Goal: Information Seeking & Learning: Learn about a topic

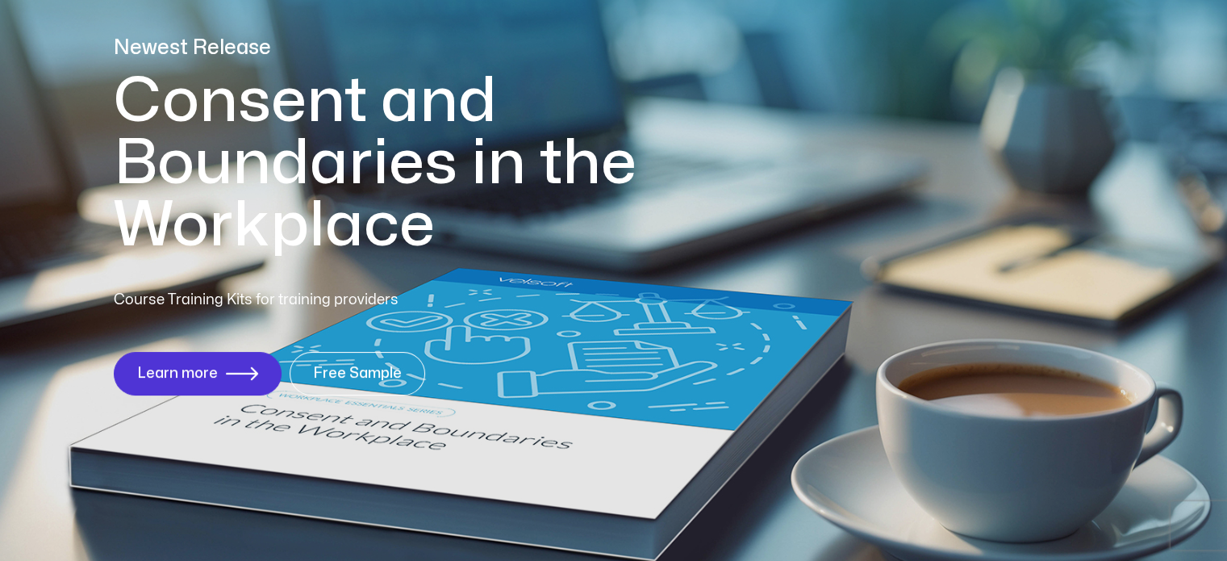
scroll to position [242, 0]
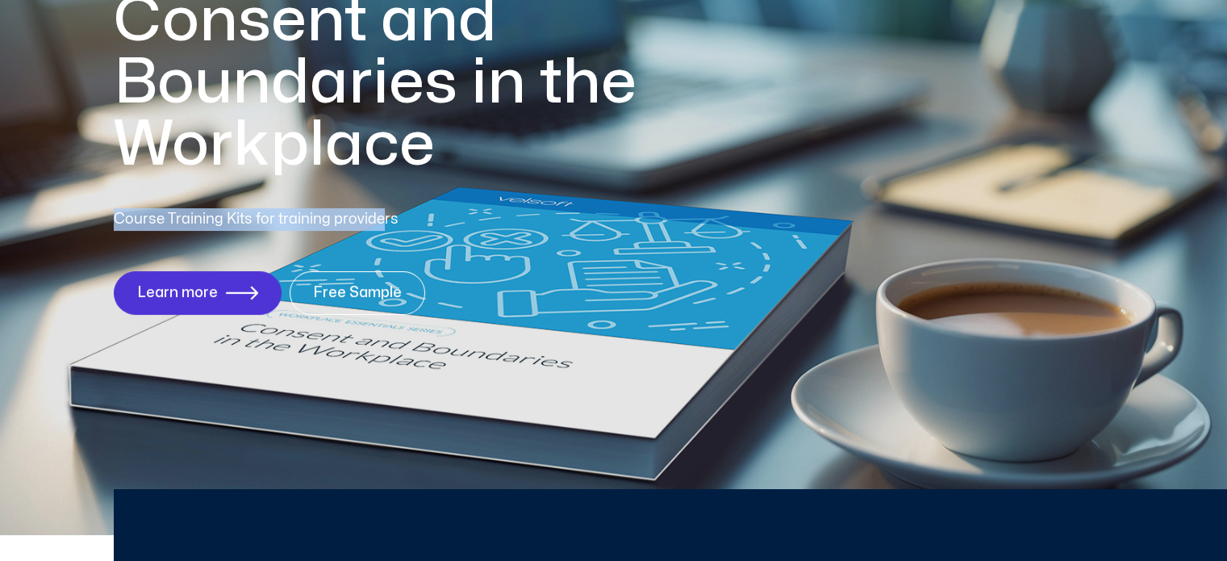
drag, startPoint x: 119, startPoint y: 215, endPoint x: 378, endPoint y: 217, distance: 259.0
click at [378, 217] on p "Course Training Kits for training providers" at bounding box center [315, 219] width 402 height 23
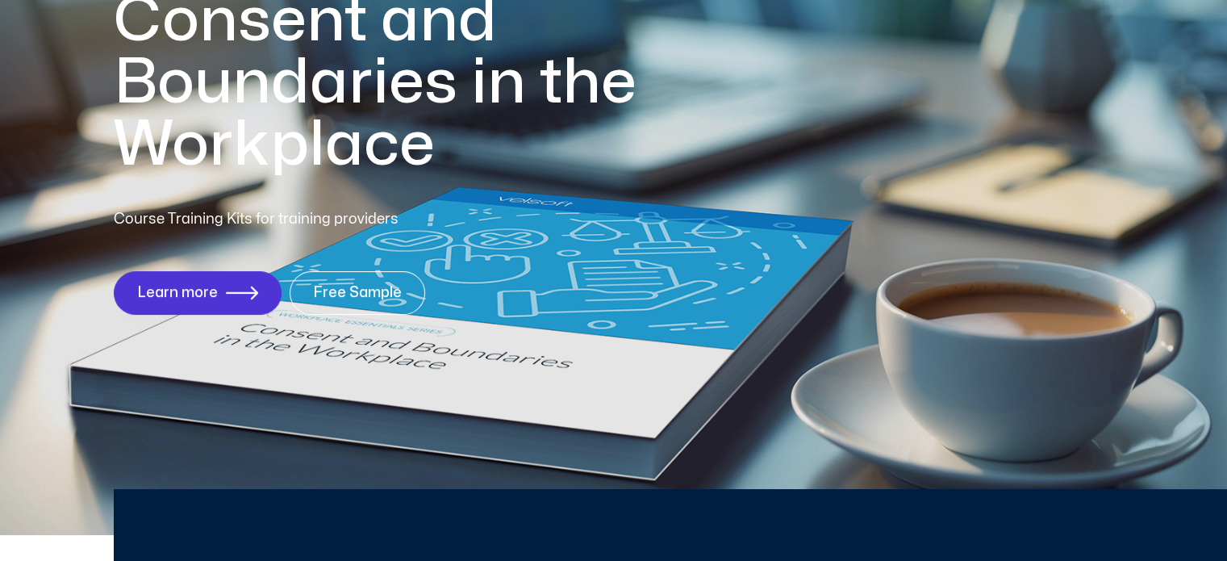
click at [466, 235] on div "Course Training Kits for training providers" at bounding box center [315, 226] width 402 height 37
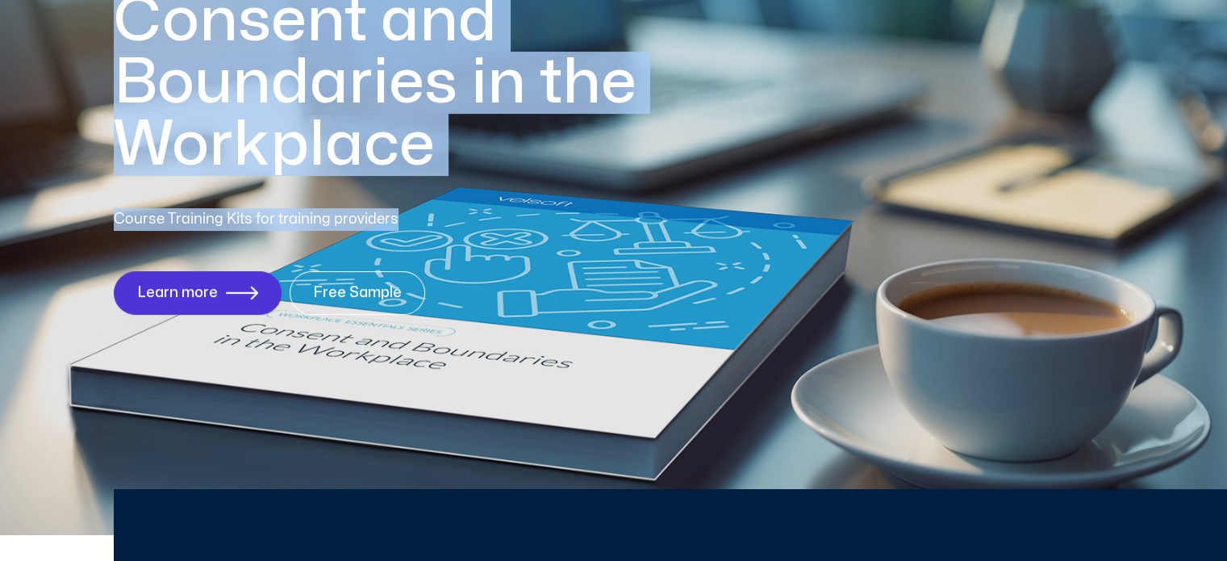
drag, startPoint x: 380, startPoint y: 221, endPoint x: 119, endPoint y: 205, distance: 261.9
click at [119, 205] on div "Newest Release Consent and Boundaries in the Workplace Course Training Kits for…" at bounding box center [613, 143] width 1227 height 784
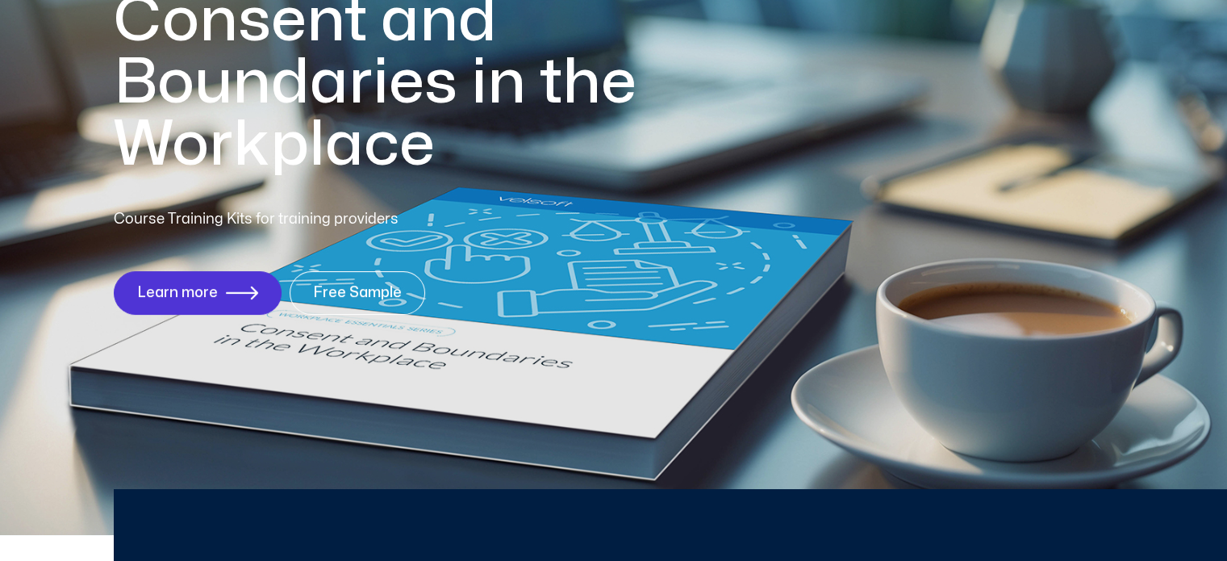
click at [607, 265] on div "Course Training Kits for training providers Learn more Free Sample" at bounding box center [614, 261] width 1001 height 107
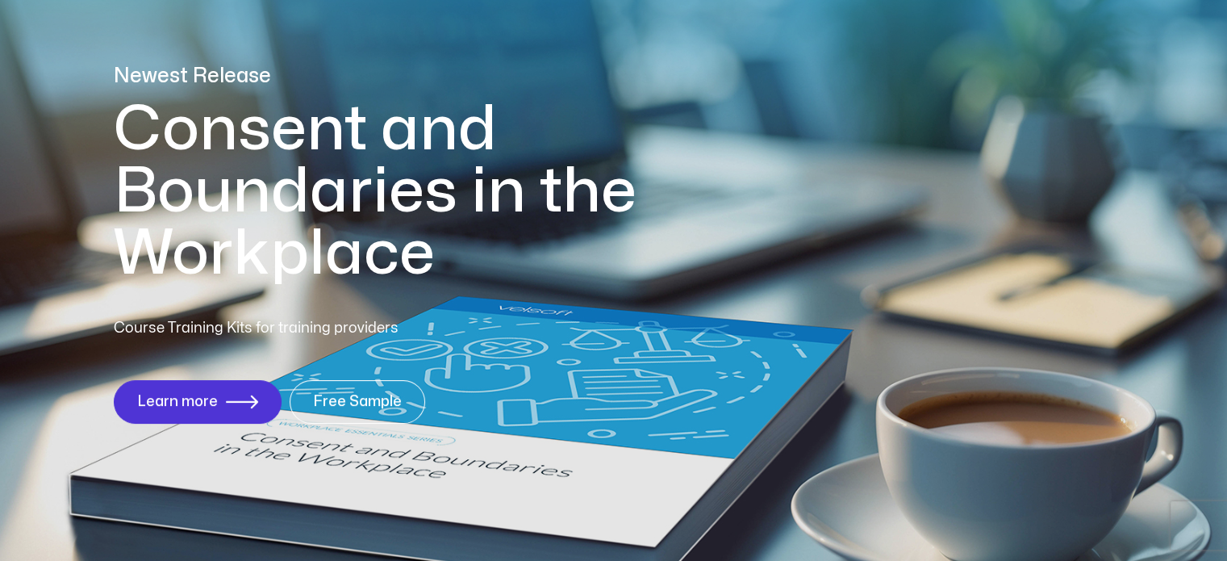
scroll to position [161, 0]
